Goal: Information Seeking & Learning: Learn about a topic

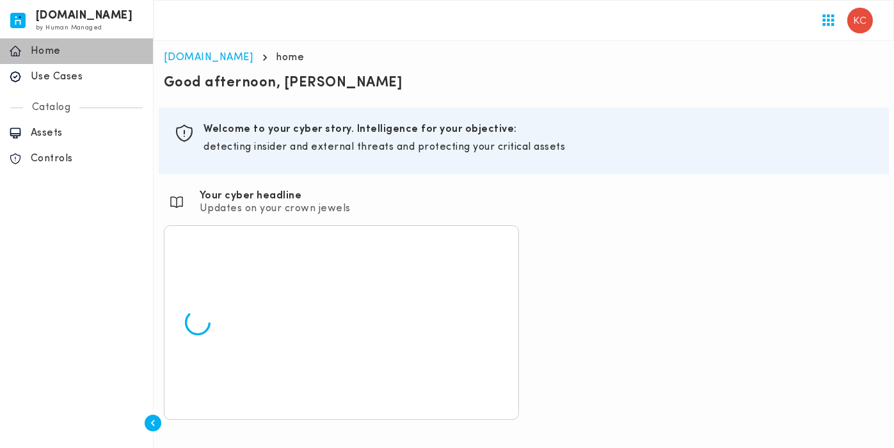
click at [74, 63] on div "home Home" at bounding box center [76, 51] width 153 height 26
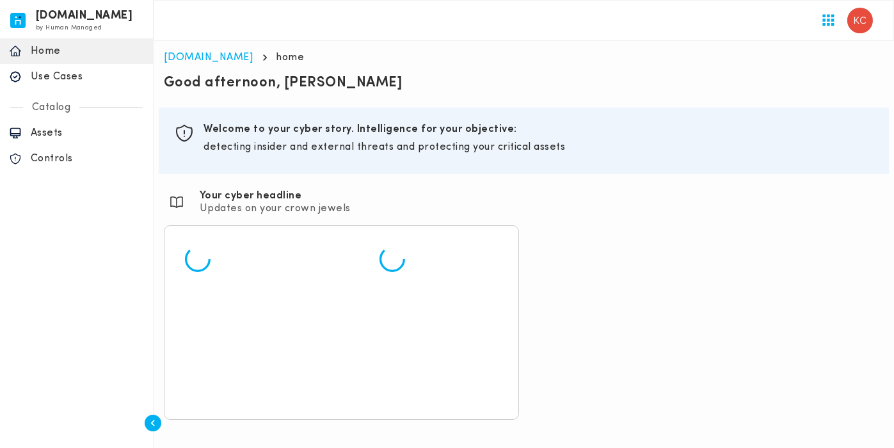
click at [68, 72] on p "Use Cases" at bounding box center [87, 76] width 113 height 13
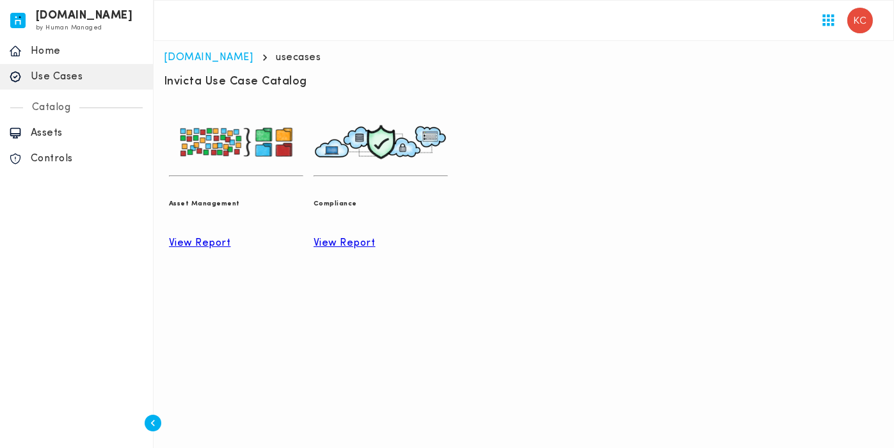
click at [220, 246] on div "View Report" at bounding box center [236, 243] width 134 height 13
click at [261, 237] on p "View Report" at bounding box center [236, 243] width 134 height 13
